Goal: Entertainment & Leisure: Consume media (video, audio)

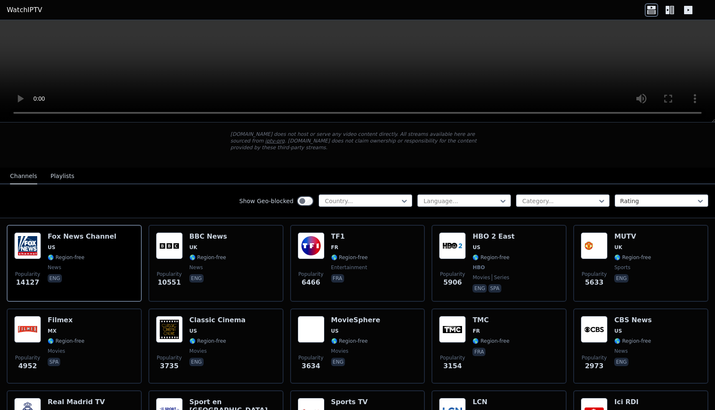
scroll to position [46, 0]
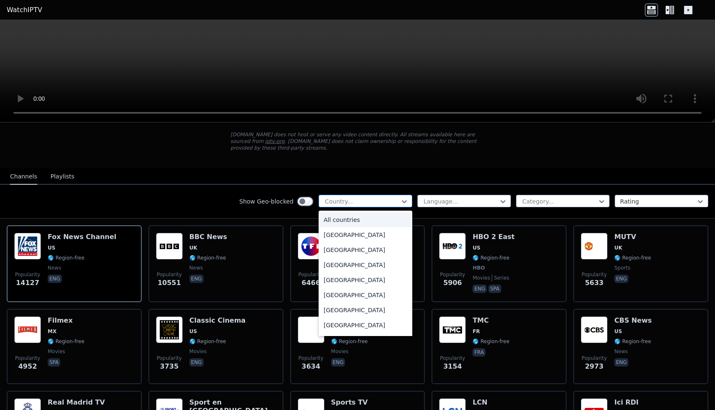
click at [361, 200] on div at bounding box center [362, 201] width 76 height 8
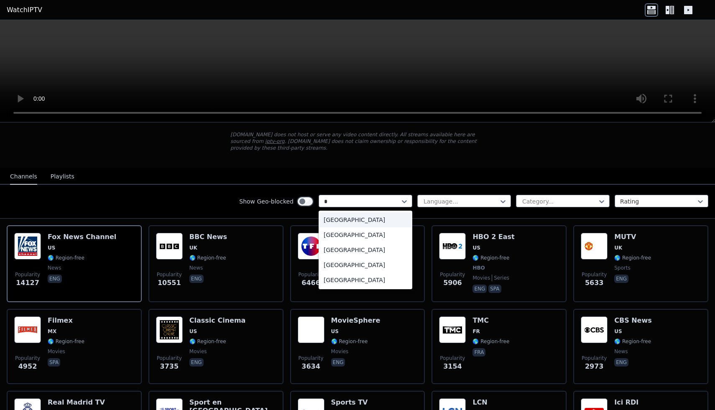
type input "**"
click at [336, 263] on div "[GEOGRAPHIC_DATA]" at bounding box center [366, 265] width 94 height 15
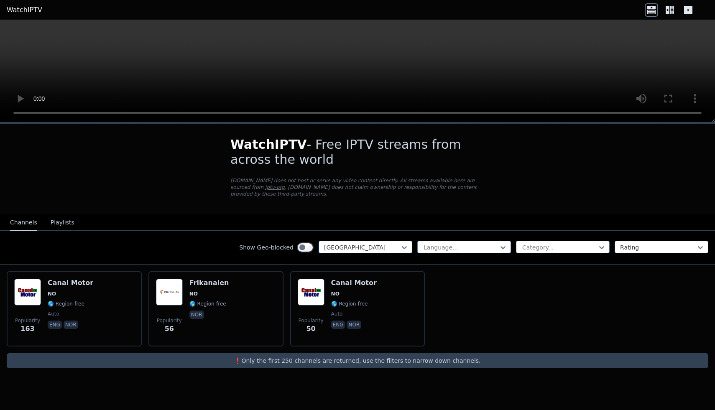
click at [379, 246] on div at bounding box center [362, 248] width 76 height 8
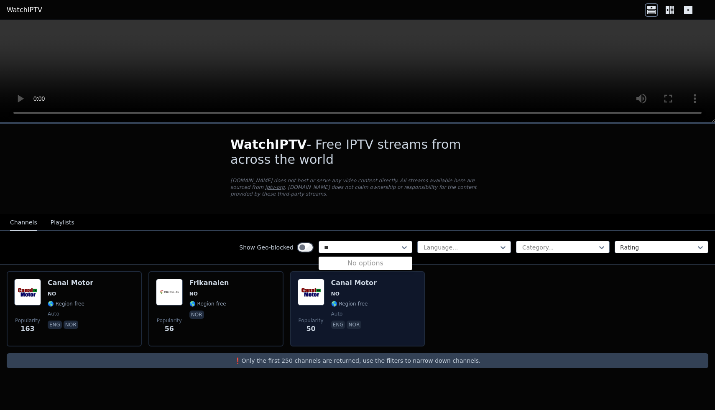
type input "*"
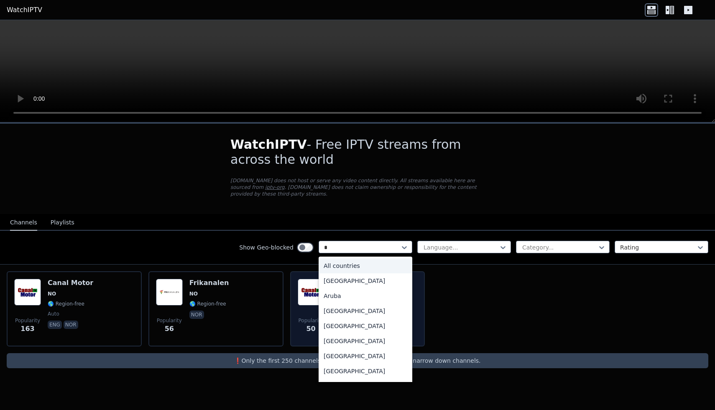
type input "**"
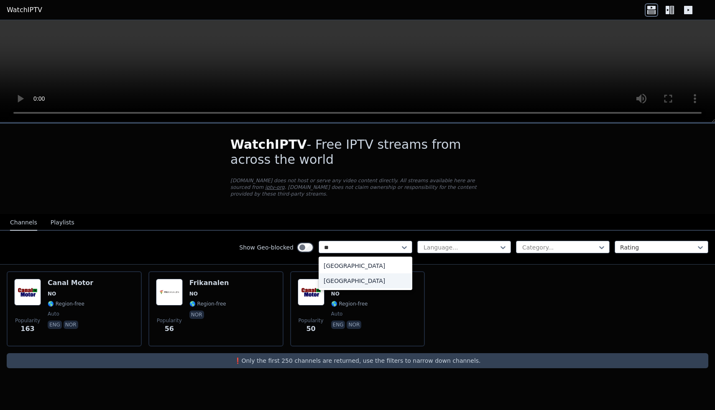
click at [356, 287] on div "[GEOGRAPHIC_DATA]" at bounding box center [366, 281] width 94 height 15
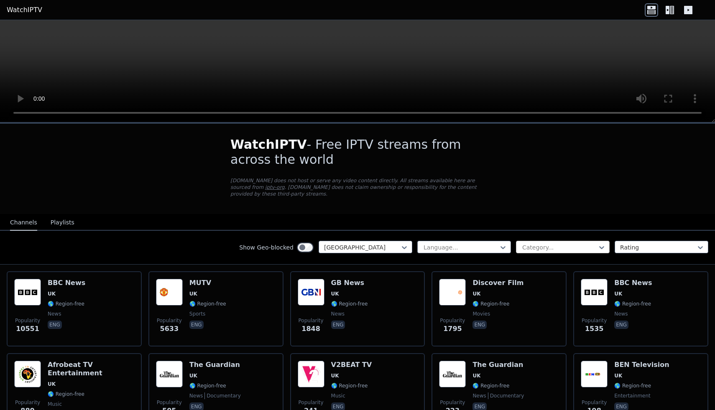
click at [543, 242] on div "Category..." at bounding box center [563, 247] width 94 height 13
type input "***"
click at [541, 267] on div "Sports" at bounding box center [563, 266] width 94 height 15
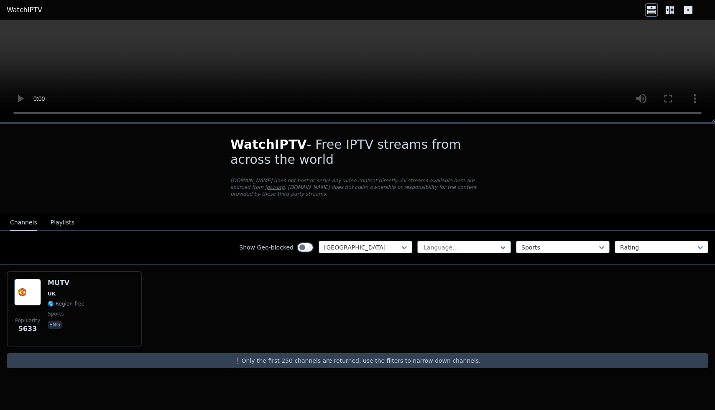
click at [55, 218] on button "Playlists" at bounding box center [63, 223] width 24 height 16
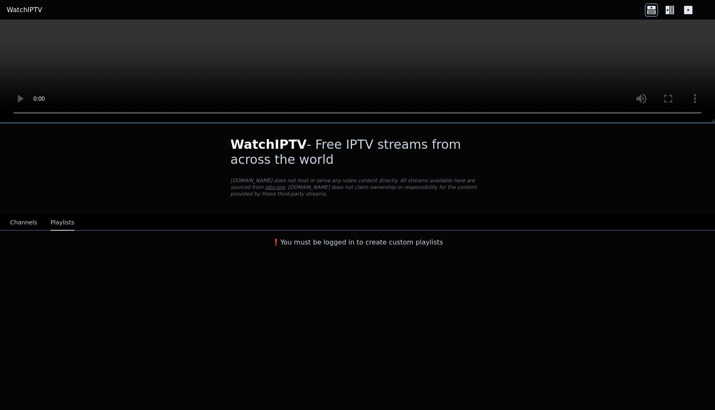
click at [20, 226] on button "Channels" at bounding box center [23, 223] width 27 height 16
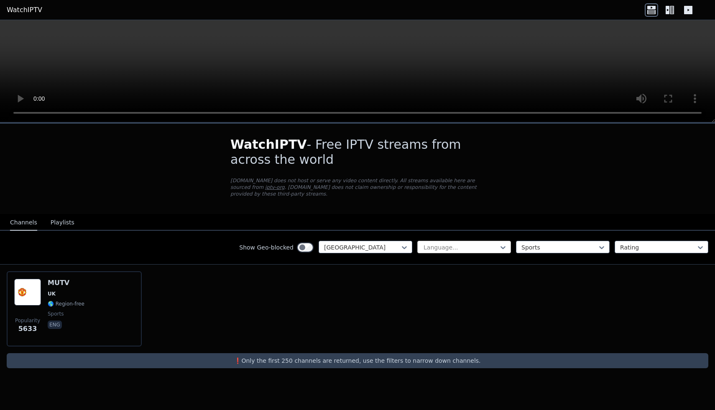
click at [431, 251] on div at bounding box center [461, 248] width 76 height 8
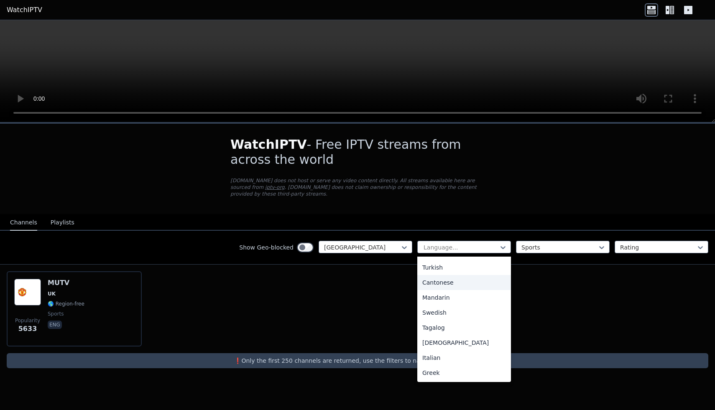
scroll to position [209, 0]
click at [375, 248] on div at bounding box center [362, 248] width 76 height 8
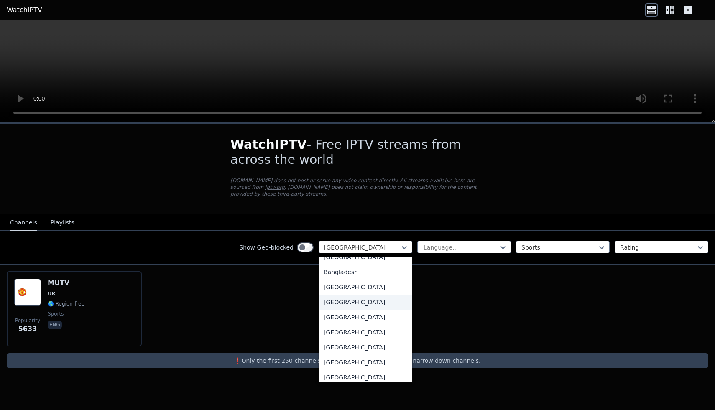
scroll to position [0, 0]
